Goal: Task Accomplishment & Management: Use online tool/utility

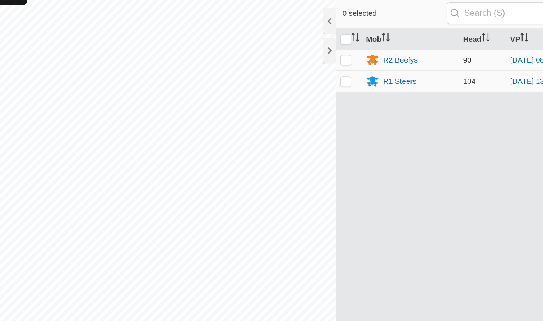
click at [287, 55] on p-checkbox at bounding box center [341, 58] width 7 height 6
checkbox input "true"
drag, startPoint x: 284, startPoint y: 109, endPoint x: 233, endPoint y: 107, distance: 51.1
click at [335, 107] on div "Mob Head VP R2 Beefys 90 [DATE] 085218 R1 Steers 104 [DATE] 135234" at bounding box center [424, 168] width 179 height 262
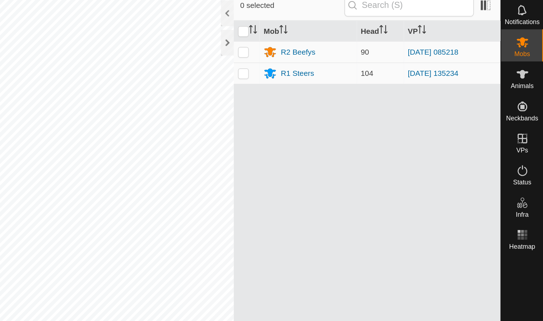
drag, startPoint x: 254, startPoint y: 173, endPoint x: 257, endPoint y: 121, distance: 52.2
click at [335, 121] on div "Mob Head VP R2 Beefys 90 [DATE] 085218 R1 Steers 104 [DATE] 135234" at bounding box center [424, 168] width 179 height 262
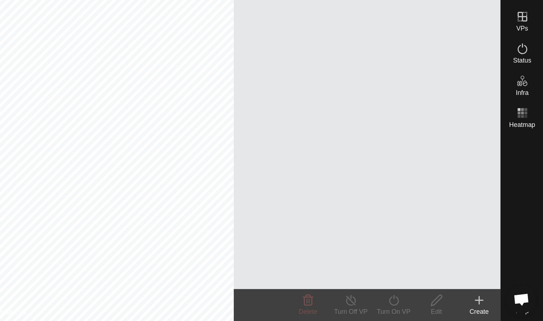
drag, startPoint x: 276, startPoint y: 59, endPoint x: 275, endPoint y: 94, distance: 35.2
click at [335, 95] on div "Mob Head VP R2 Beefys 90 [DATE] 085218 R1 Steers 104 [DATE] 135234" at bounding box center [424, 168] width 179 height 262
drag, startPoint x: 360, startPoint y: 110, endPoint x: 363, endPoint y: 136, distance: 26.4
click at [515, 194] on div at bounding box center [529, 246] width 28 height 105
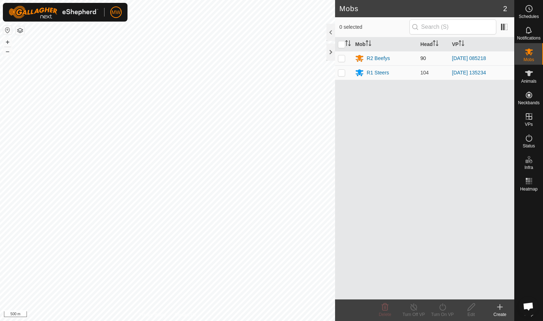
click at [343, 58] on p-checkbox at bounding box center [341, 58] width 7 height 6
checkbox input "true"
click at [445, 307] on icon at bounding box center [442, 307] width 9 height 9
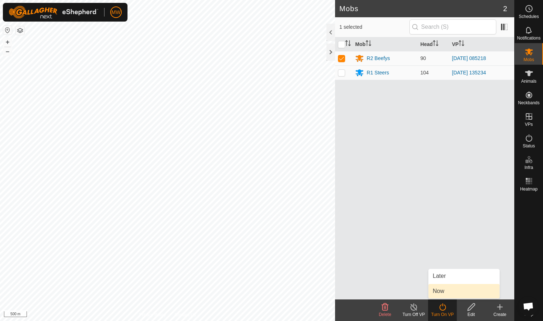
click at [440, 290] on link "Now" at bounding box center [464, 291] width 71 height 14
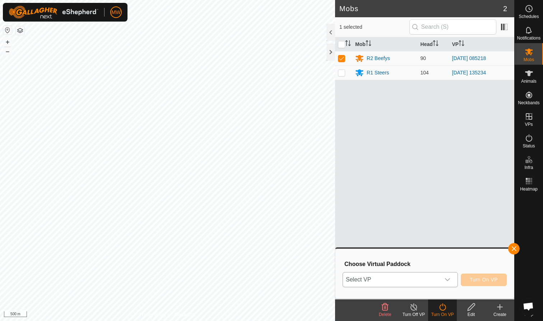
click at [449, 281] on icon "dropdown trigger" at bounding box center [448, 280] width 6 height 6
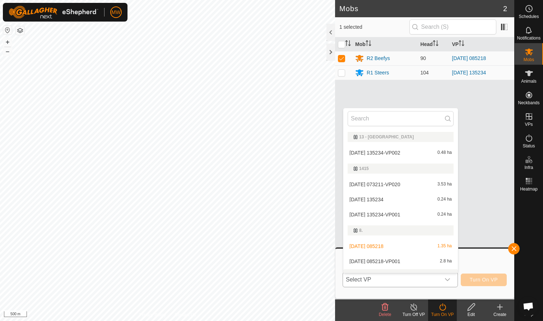
scroll to position [11, 0]
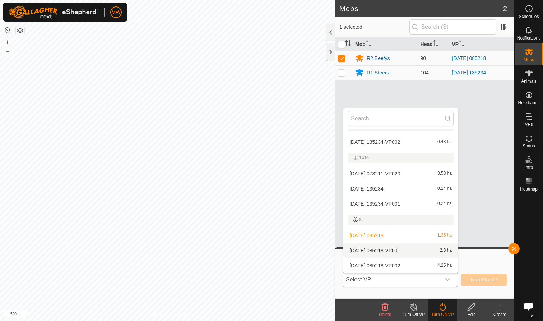
click at [408, 253] on li "[DATE] 085218-VP001 2.8 ha" at bounding box center [401, 250] width 115 height 14
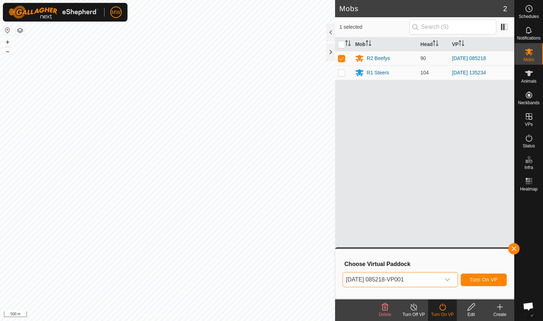
click at [487, 282] on span "Turn On VP" at bounding box center [484, 280] width 28 height 6
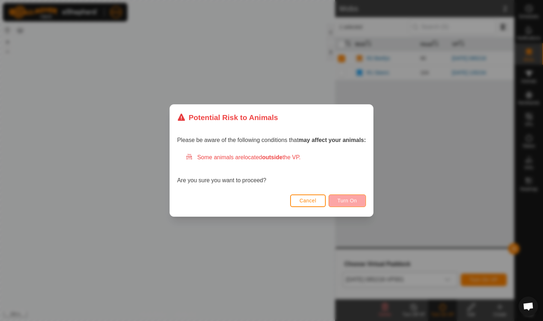
click at [355, 198] on span "Turn On" at bounding box center [347, 201] width 19 height 6
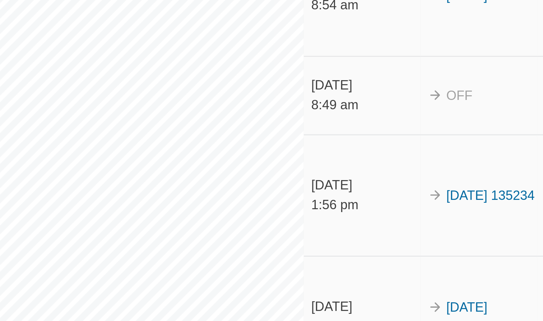
click at [141, 72] on div "Activations 100 Animals Neckbands Date VP Mob / Animals Status [DATE] 8:03 am 2…" at bounding box center [257, 160] width 515 height 321
